Goal: Task Accomplishment & Management: Complete application form

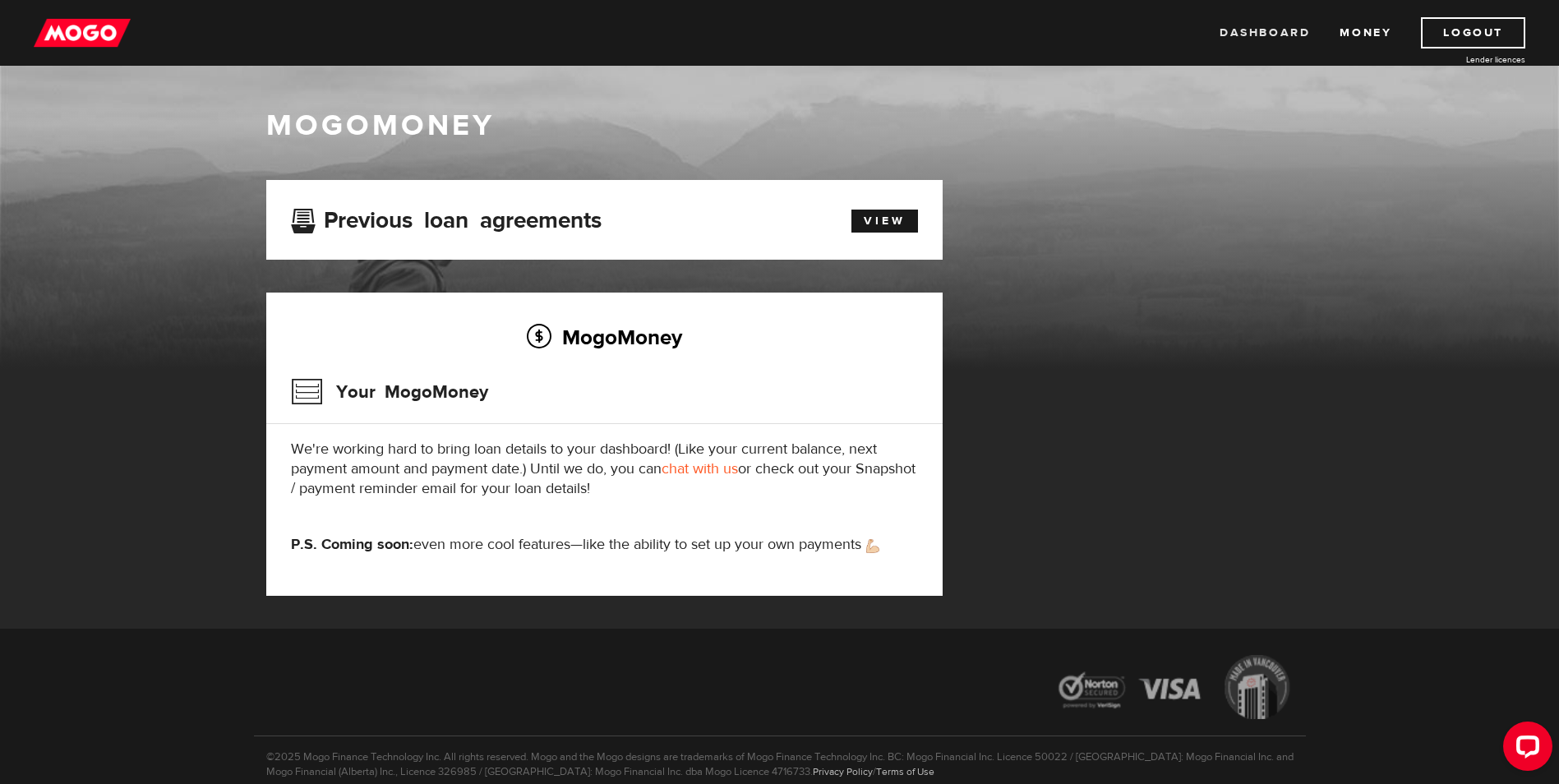
click at [1290, 31] on link "Dashboard" at bounding box center [1265, 33] width 90 height 31
click at [859, 215] on link "View" at bounding box center [885, 221] width 66 height 23
click at [317, 389] on h3 "Your MogoMoney" at bounding box center [390, 392] width 197 height 43
click at [719, 467] on link "chat with us" at bounding box center [700, 468] width 76 height 19
click at [1293, 32] on link "Dashboard" at bounding box center [1265, 33] width 90 height 31
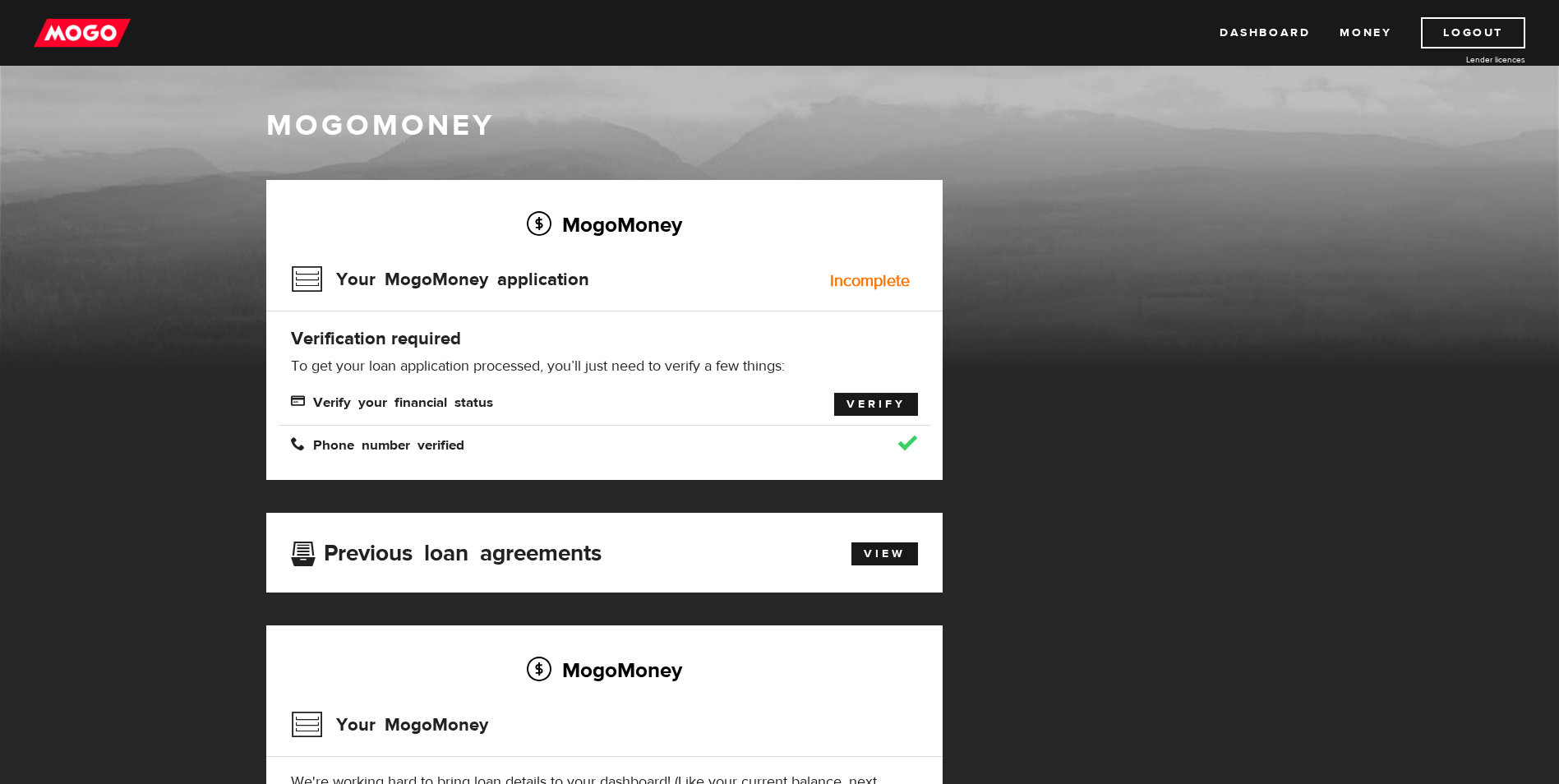
click at [891, 399] on link "Verify" at bounding box center [876, 404] width 84 height 23
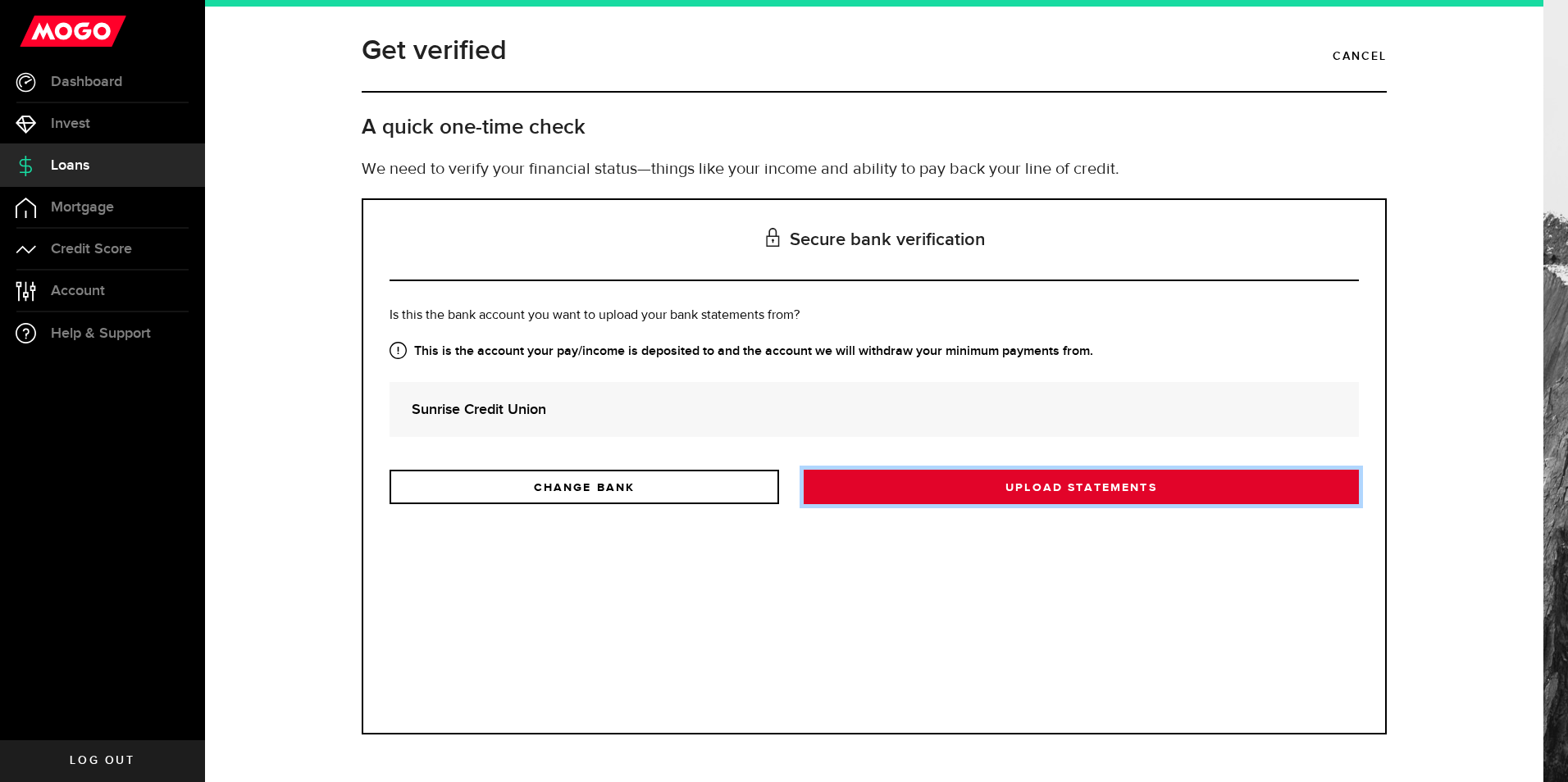
click at [1008, 486] on link "Upload statements" at bounding box center [1081, 487] width 555 height 35
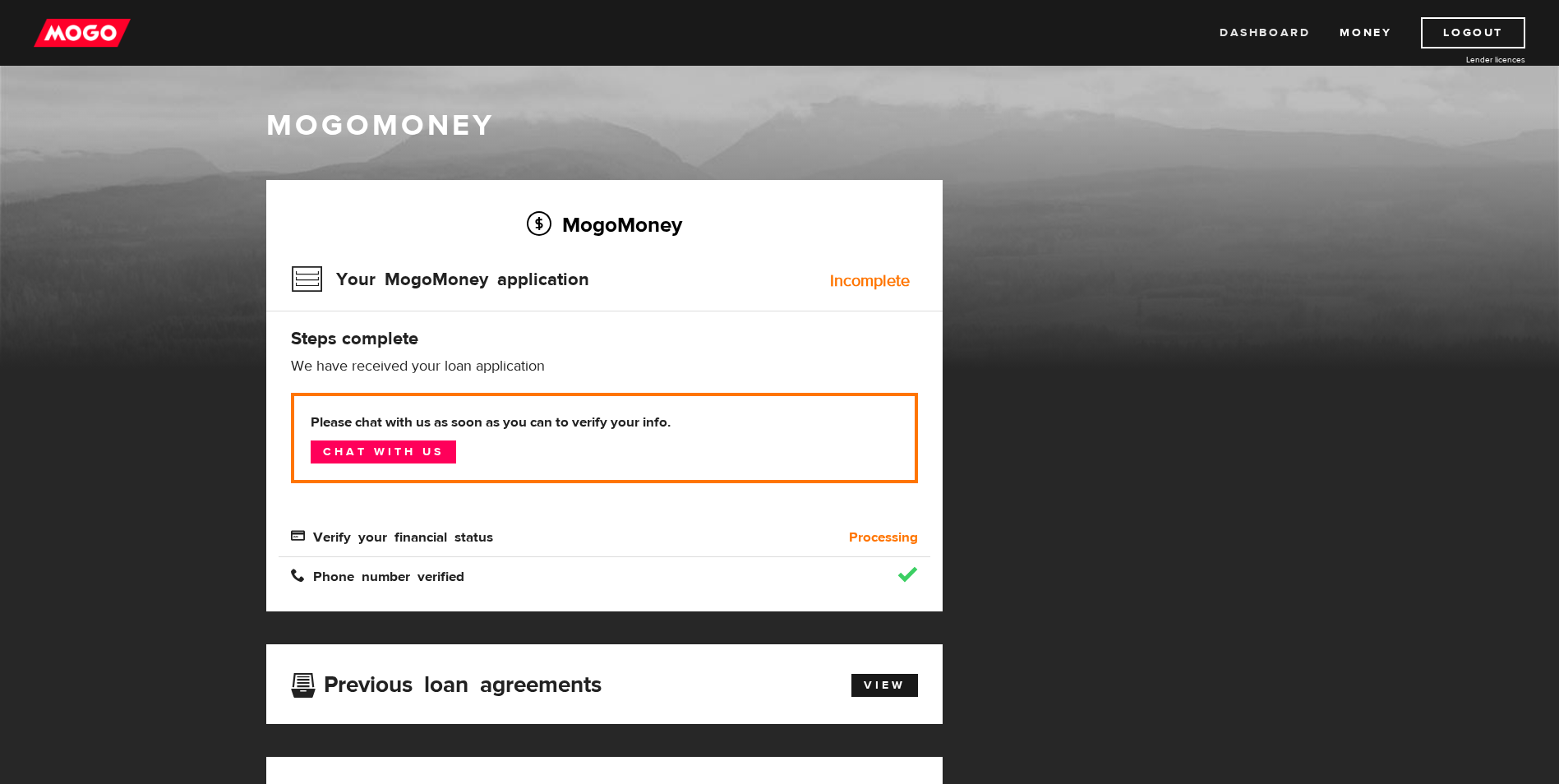
click at [1295, 31] on link "Dashboard" at bounding box center [1265, 33] width 90 height 31
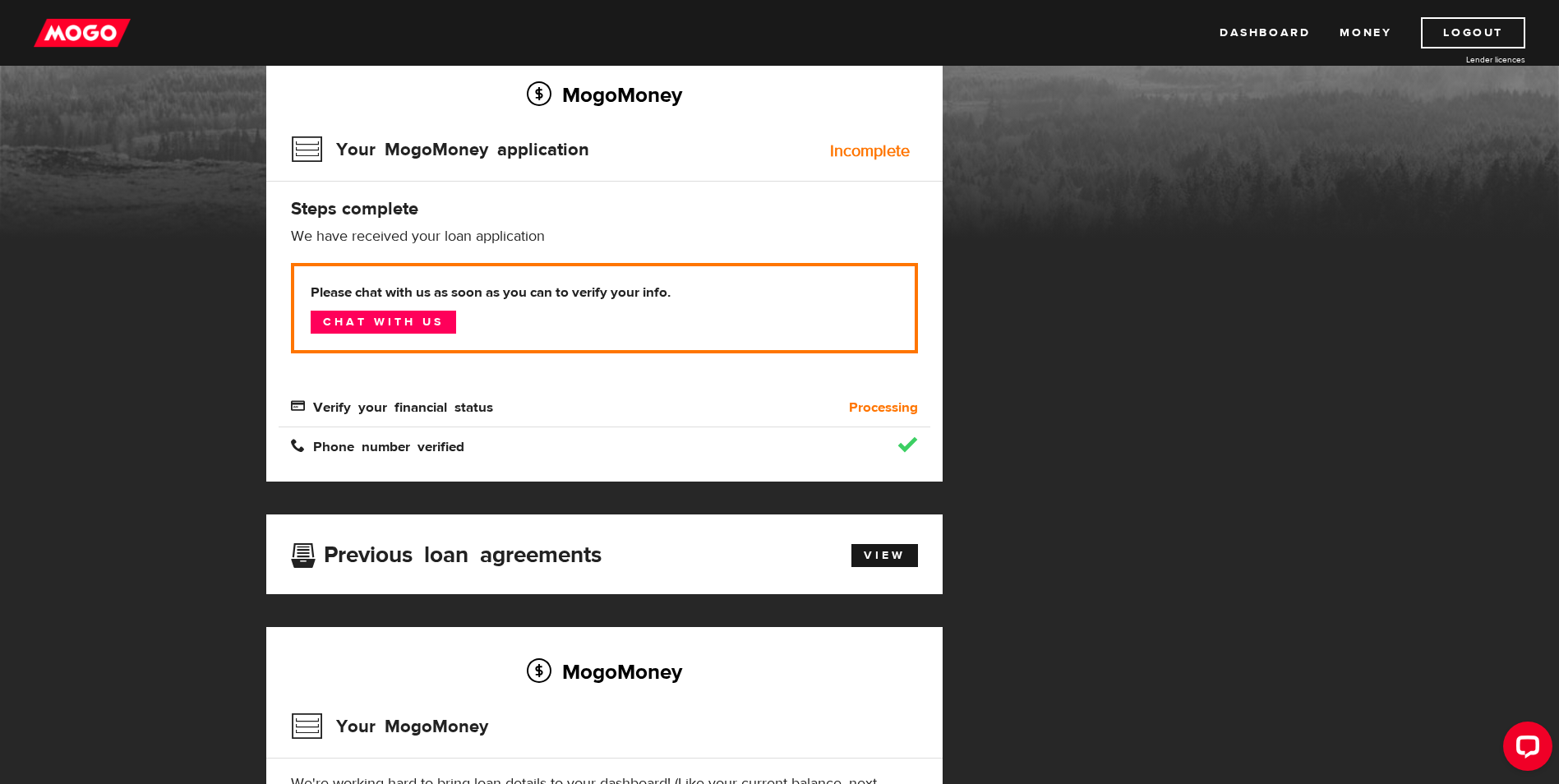
scroll to position [128, 0]
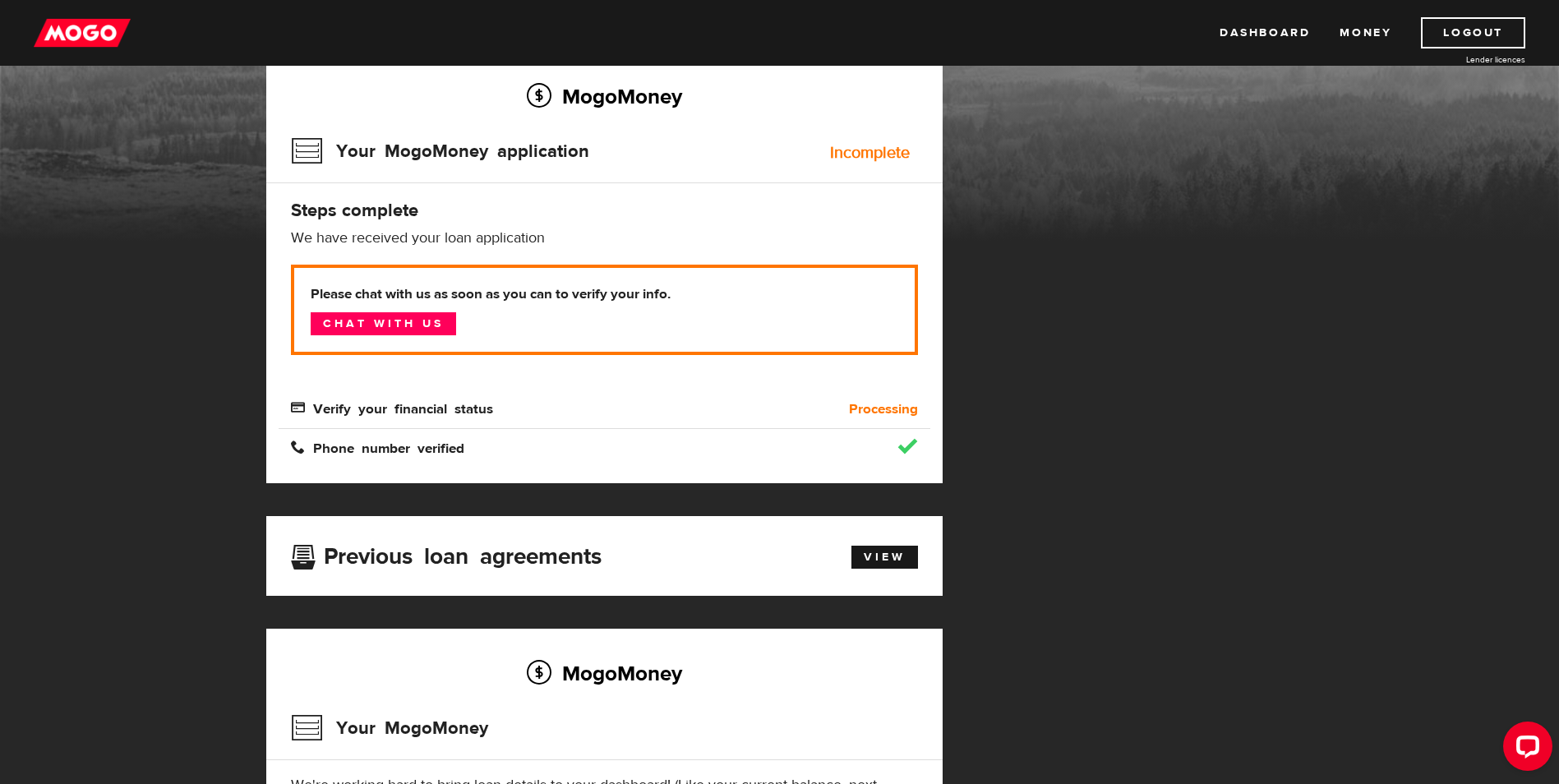
click at [845, 151] on div "Incomplete" at bounding box center [870, 153] width 80 height 17
click at [376, 148] on h3 "Your MogoMoney application" at bounding box center [440, 152] width 298 height 43
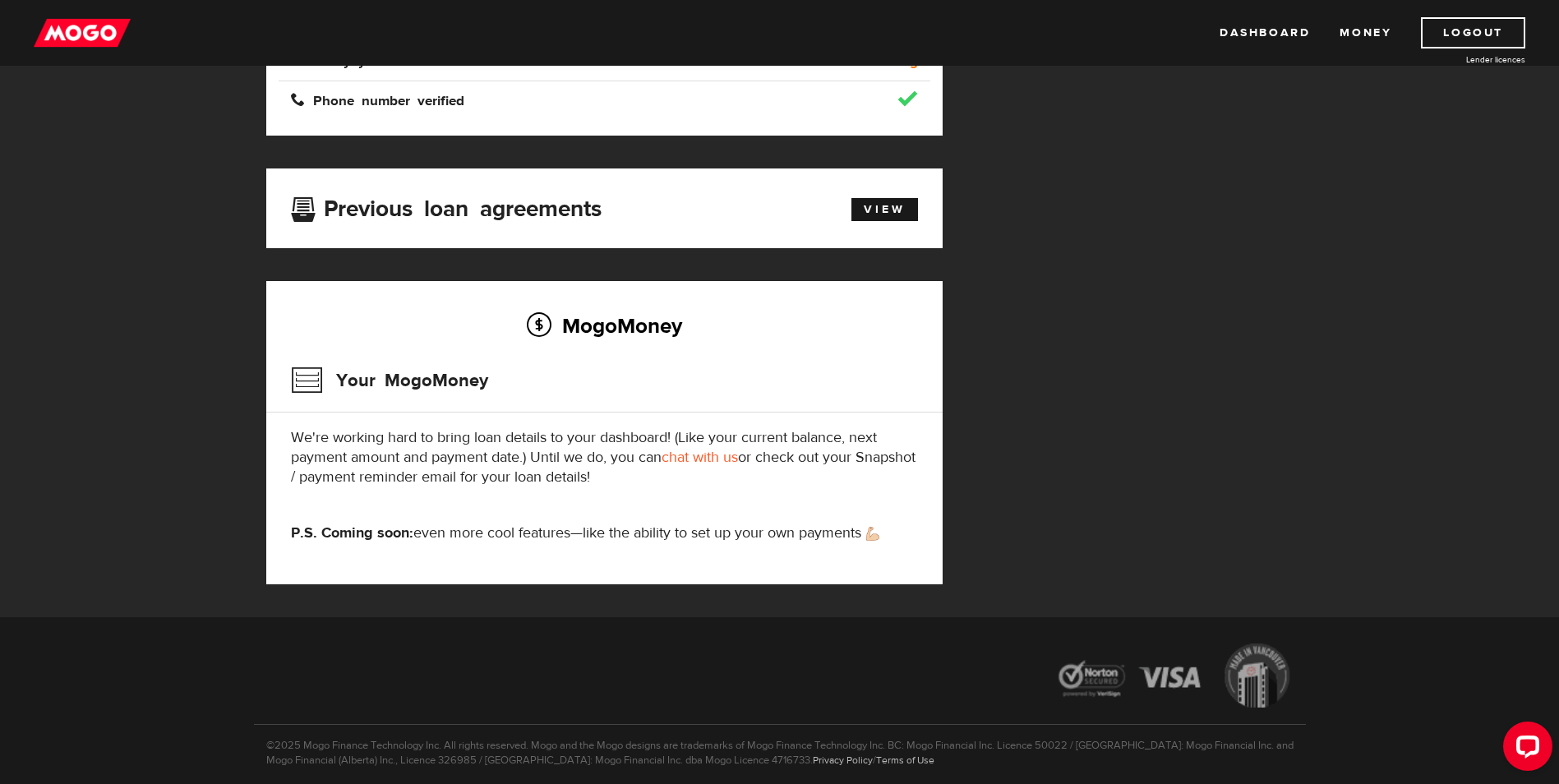
scroll to position [457, 0]
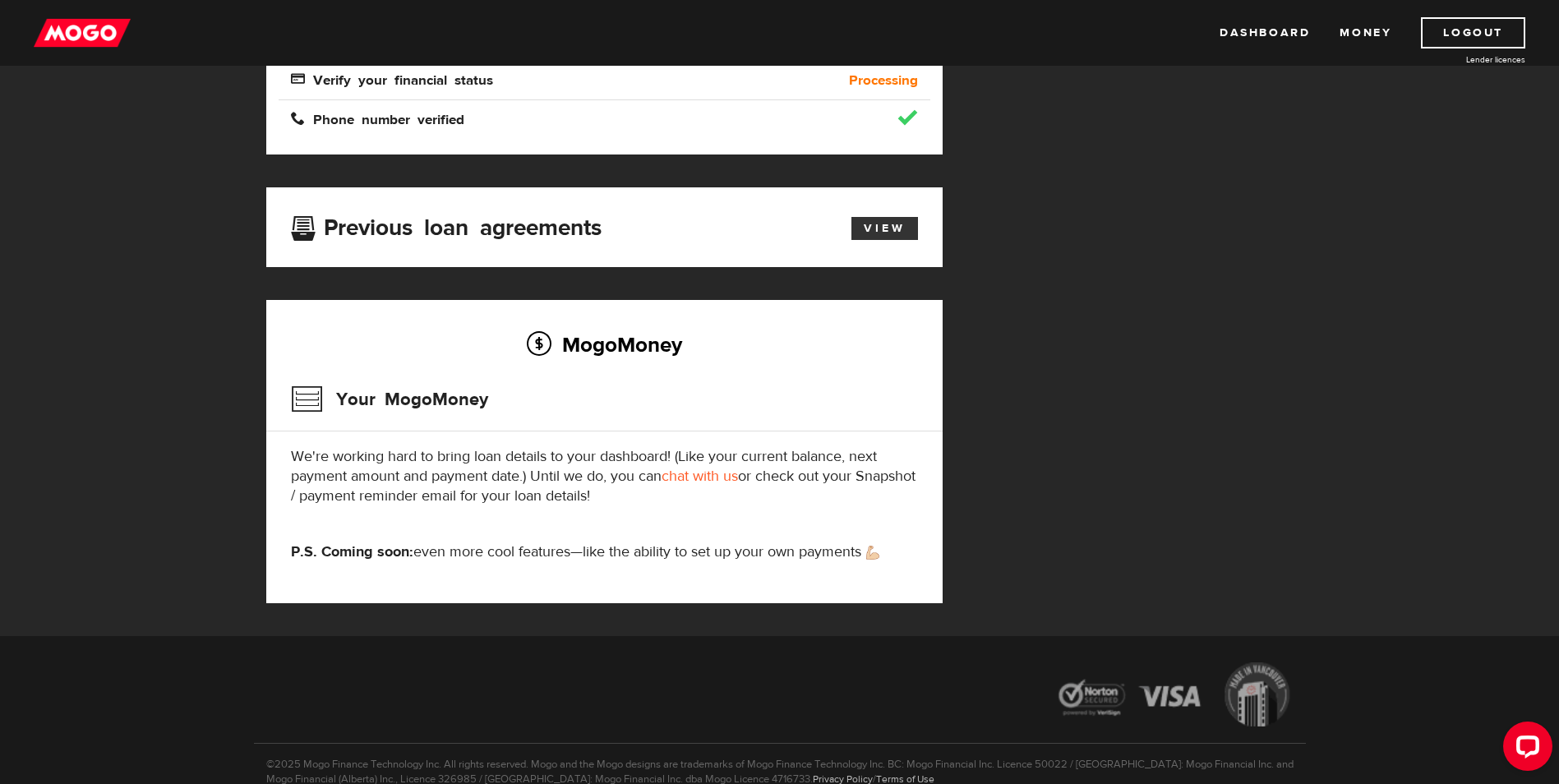
click at [862, 220] on link "View" at bounding box center [885, 229] width 66 height 23
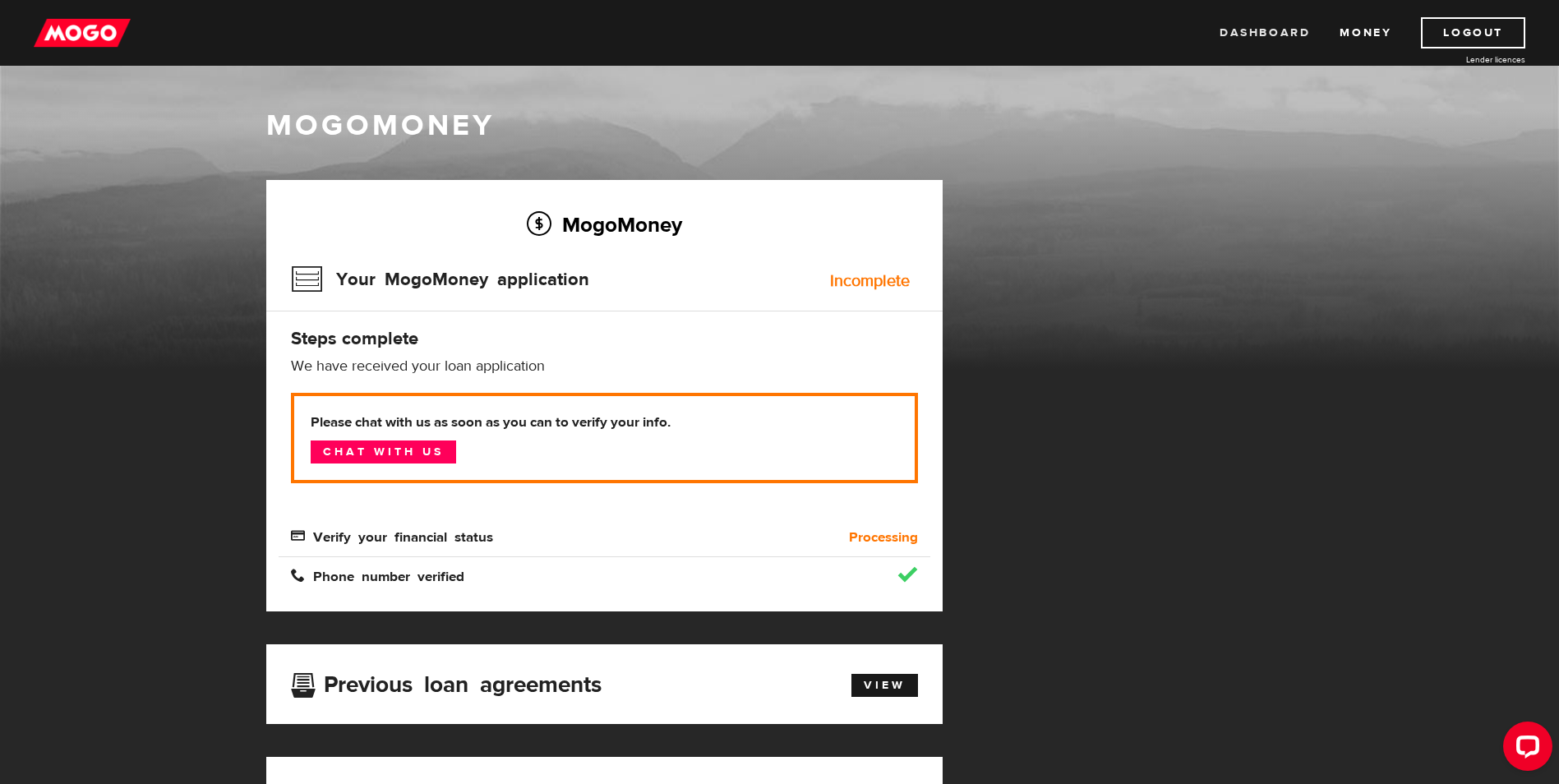
click at [1238, 33] on link "Dashboard" at bounding box center [1265, 33] width 90 height 31
